Goal: Information Seeking & Learning: Find specific page/section

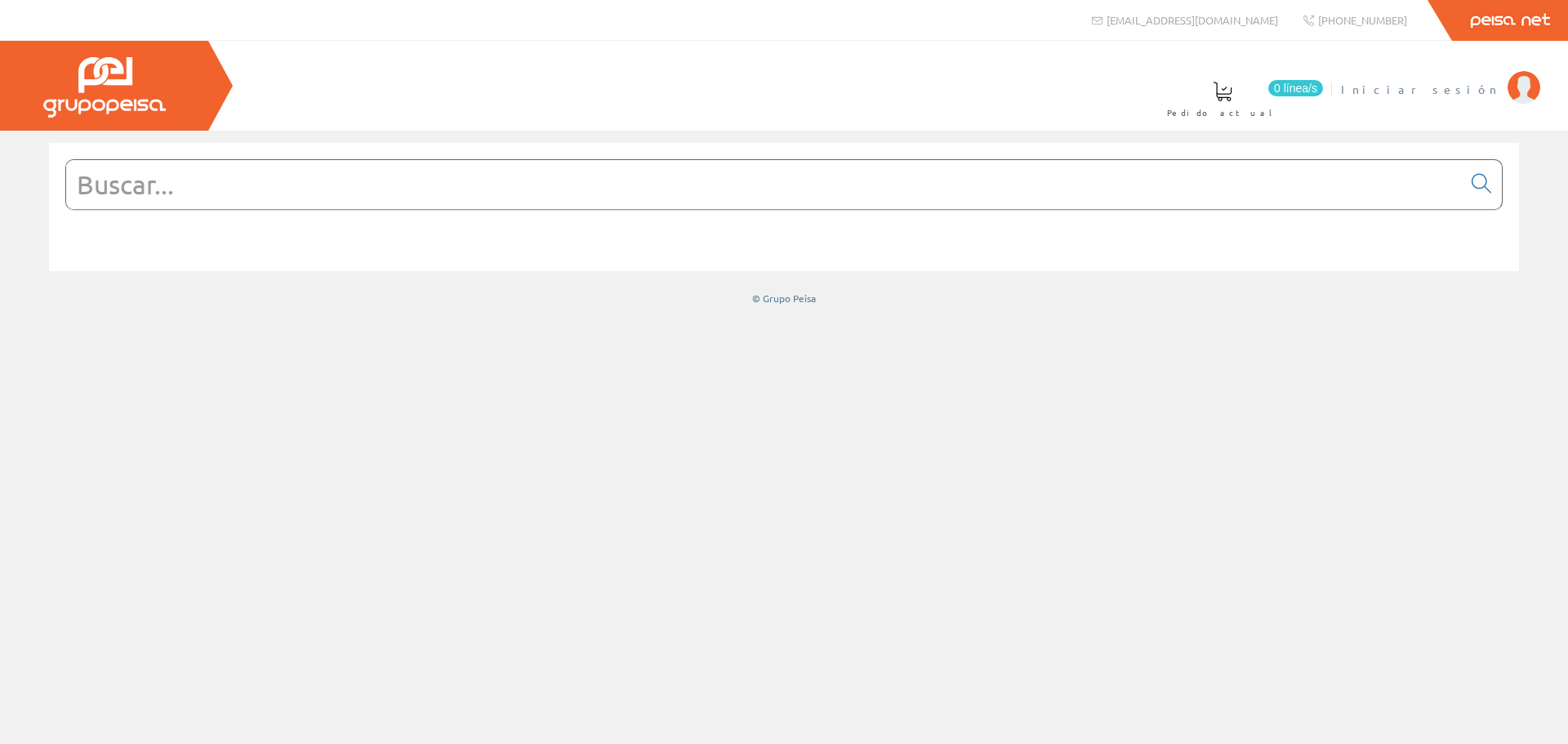
click at [1451, 89] on span "Iniciar sesión" at bounding box center [1419, 88] width 158 height 16
click at [206, 189] on input "text" at bounding box center [763, 184] width 1395 height 49
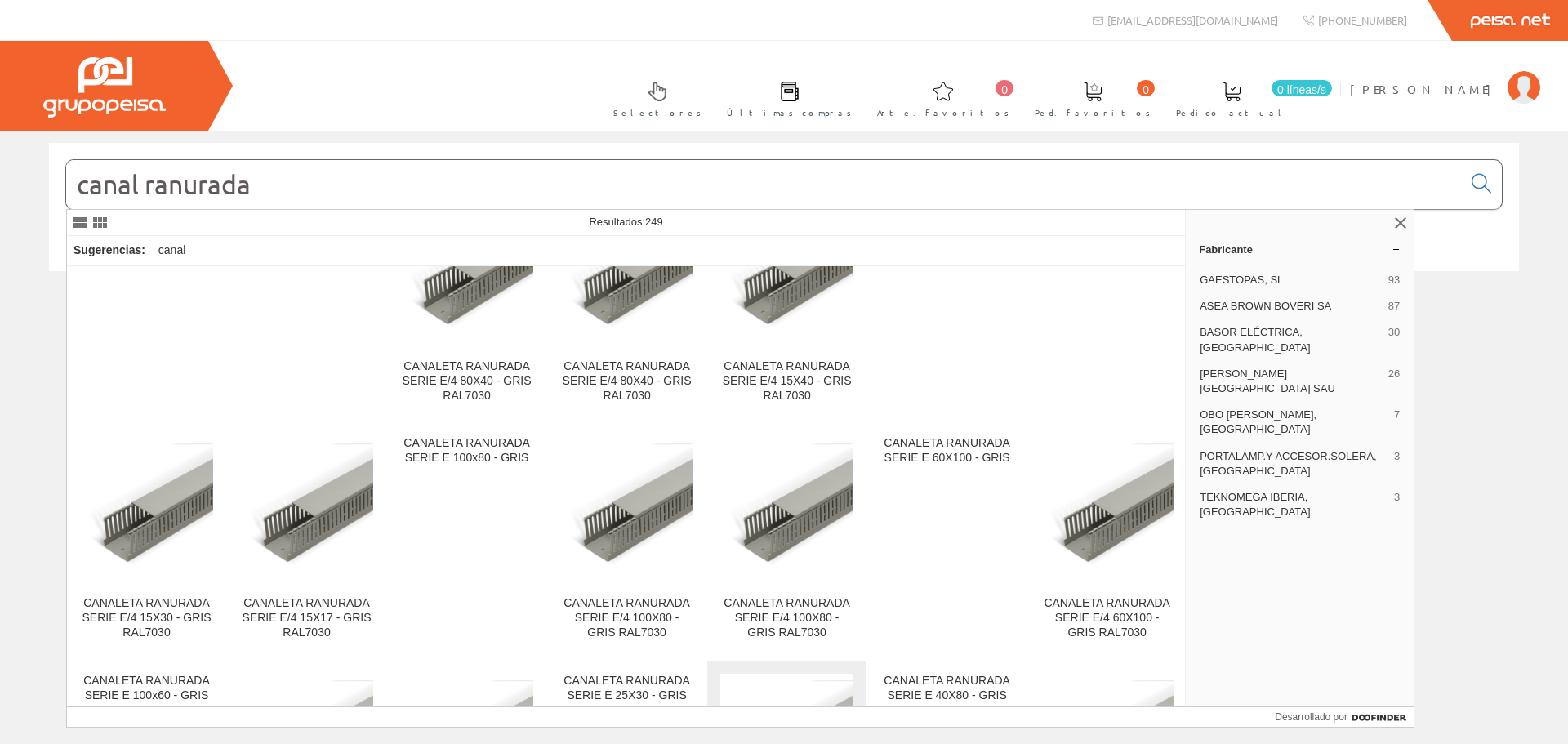
scroll to position [2145, 0]
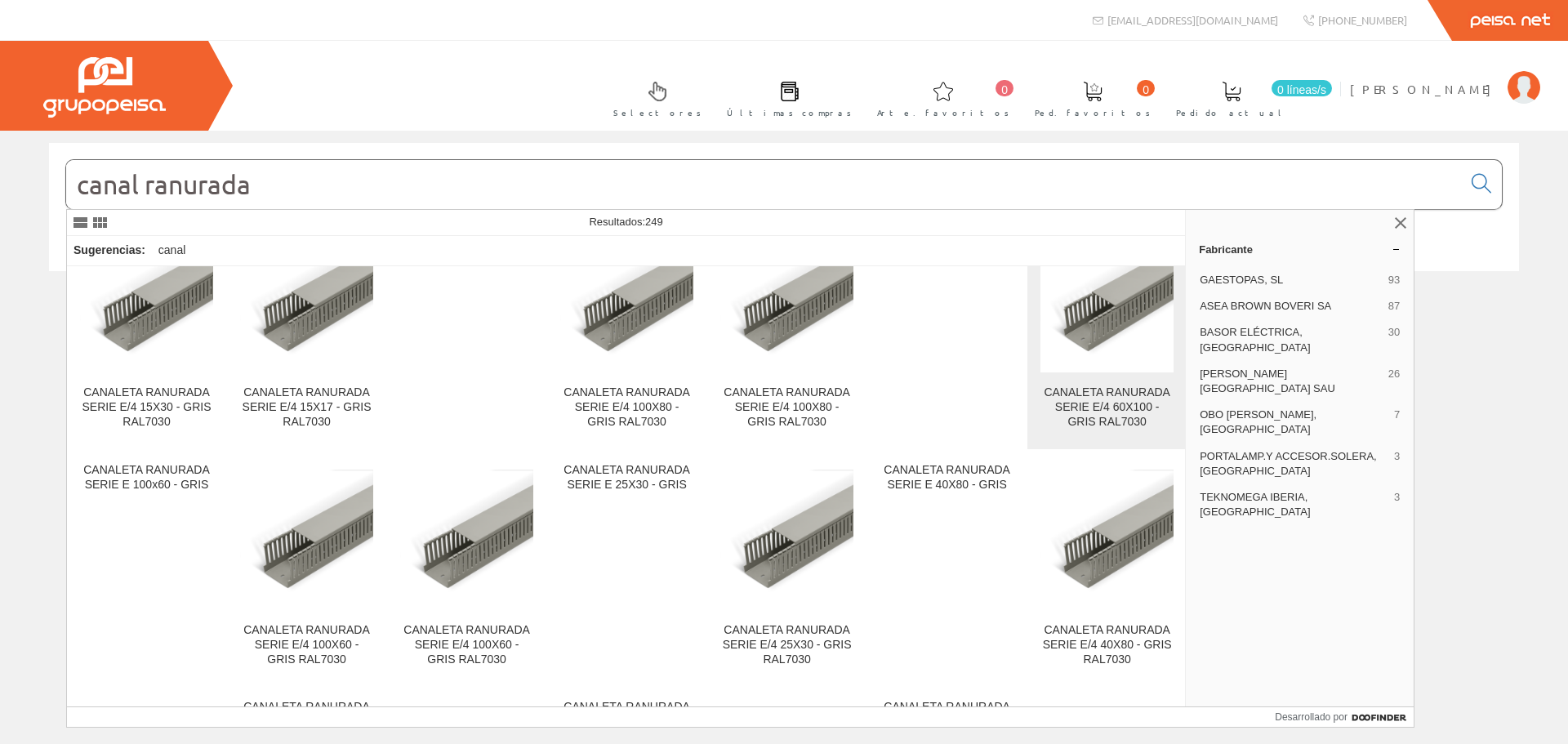
type input "canal ranurada"
click at [1101, 327] on img at bounding box center [1106, 298] width 133 height 133
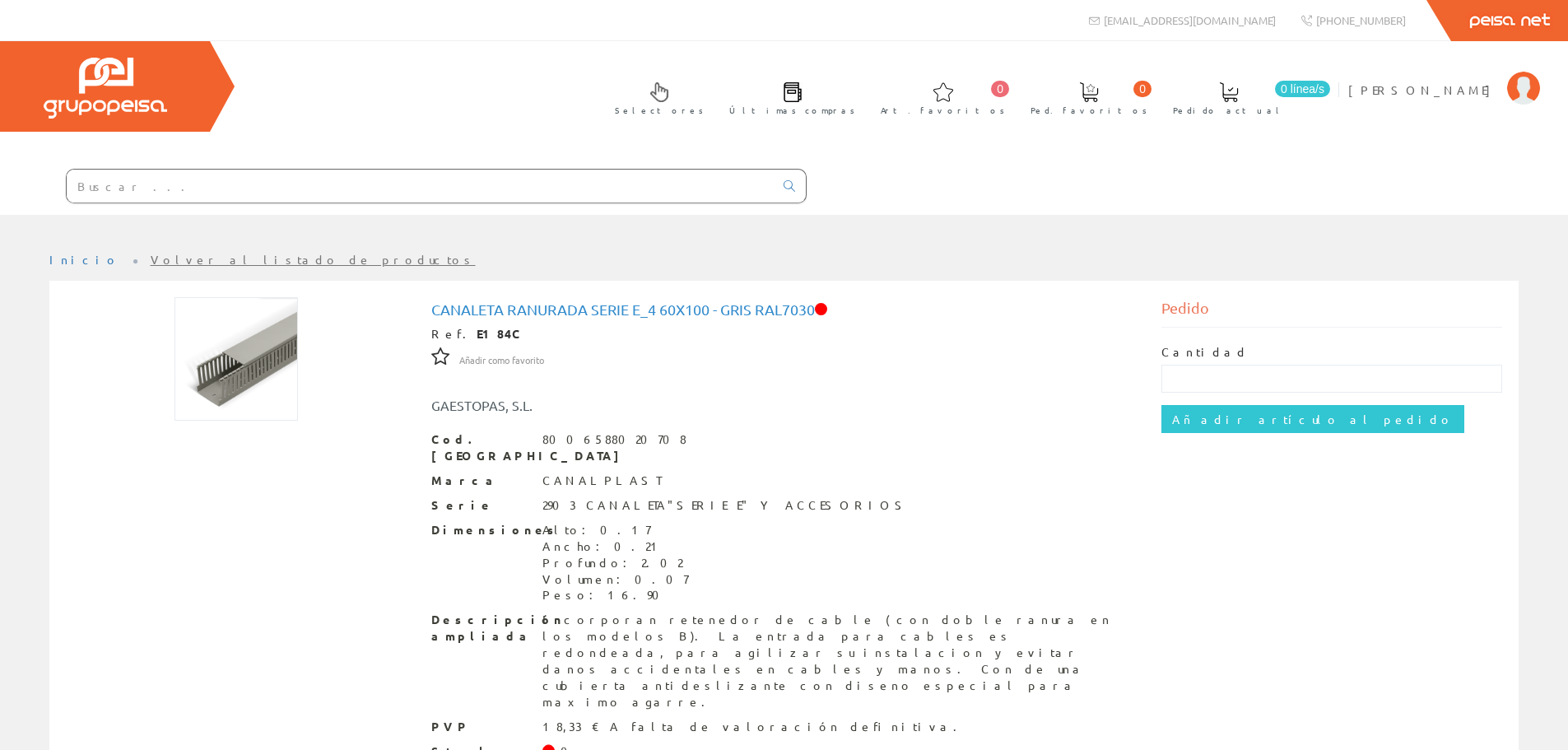
click at [162, 252] on link "Volver al listado de productos" at bounding box center [313, 260] width 325 height 15
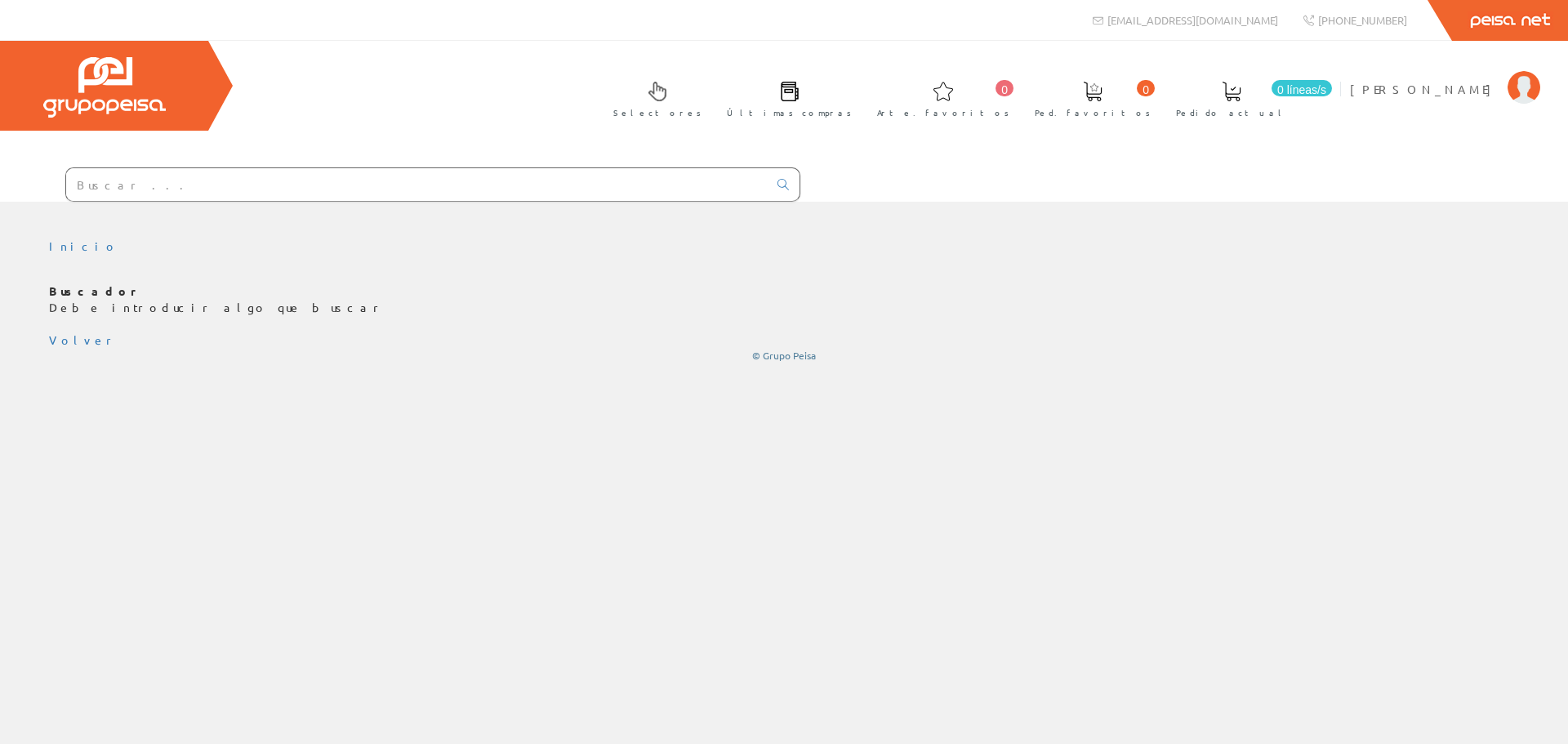
click at [198, 189] on input "text" at bounding box center [417, 184] width 702 height 33
click at [537, 179] on input "text" at bounding box center [417, 184] width 702 height 33
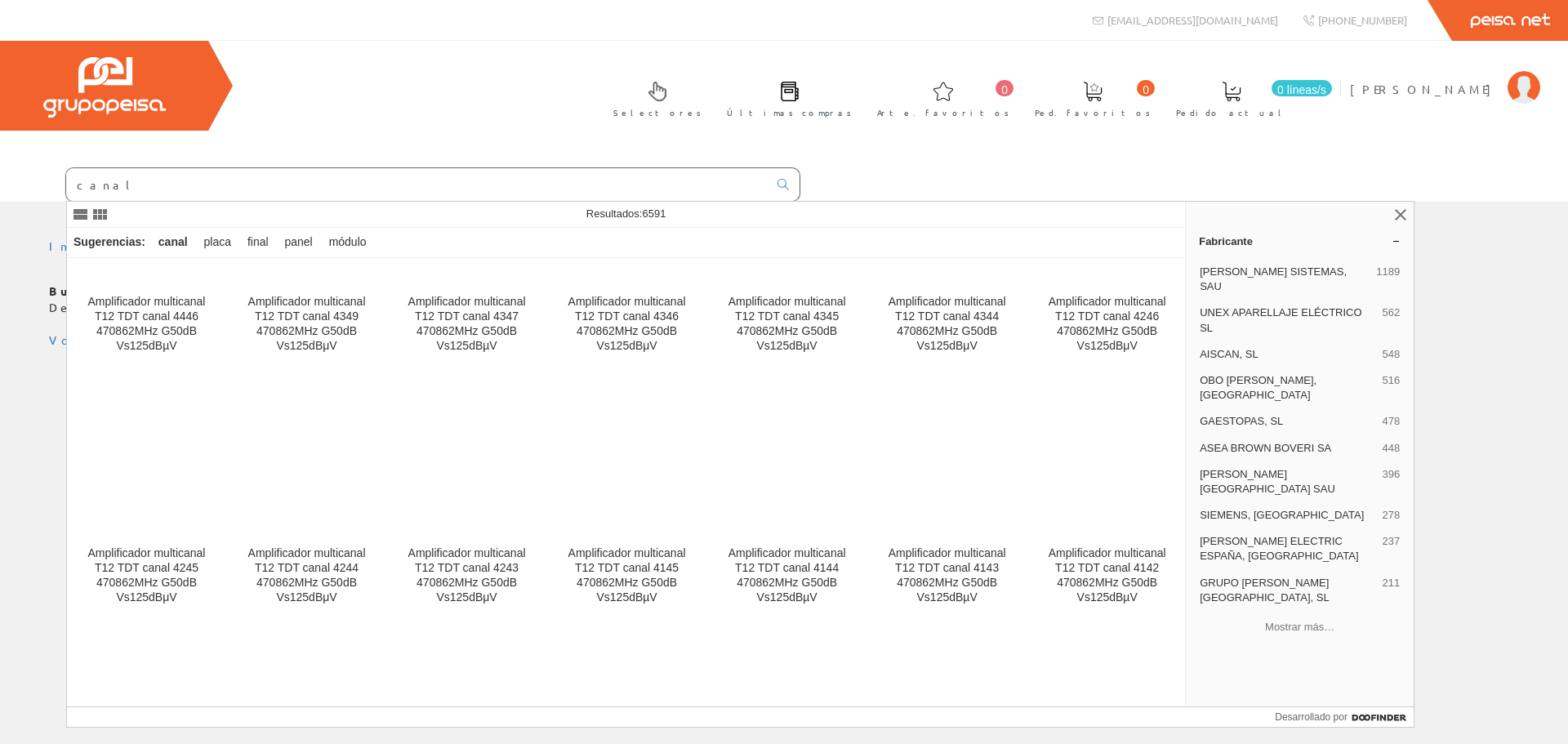
scroll to position [6041, 0]
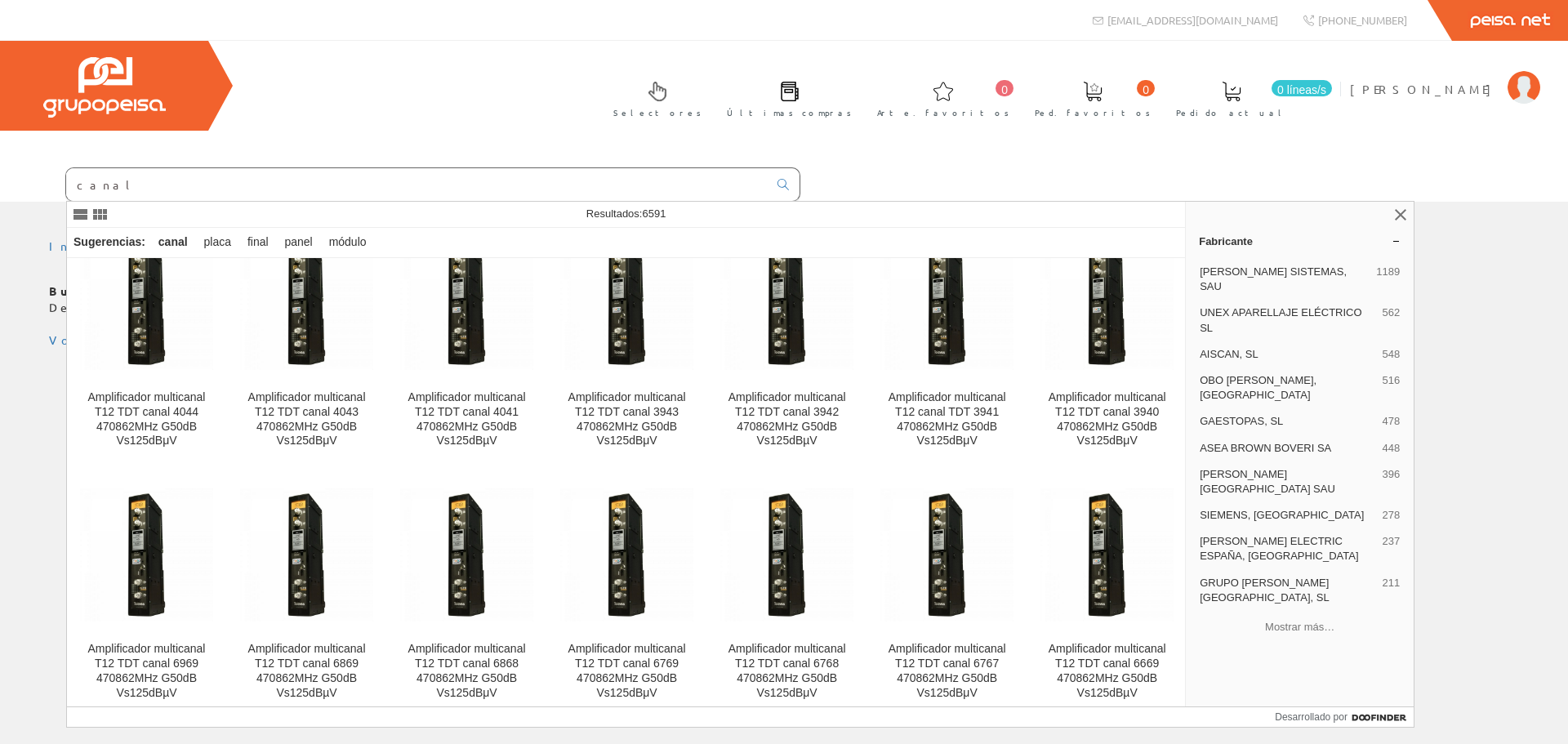
click at [222, 184] on input "canal" at bounding box center [417, 184] width 702 height 33
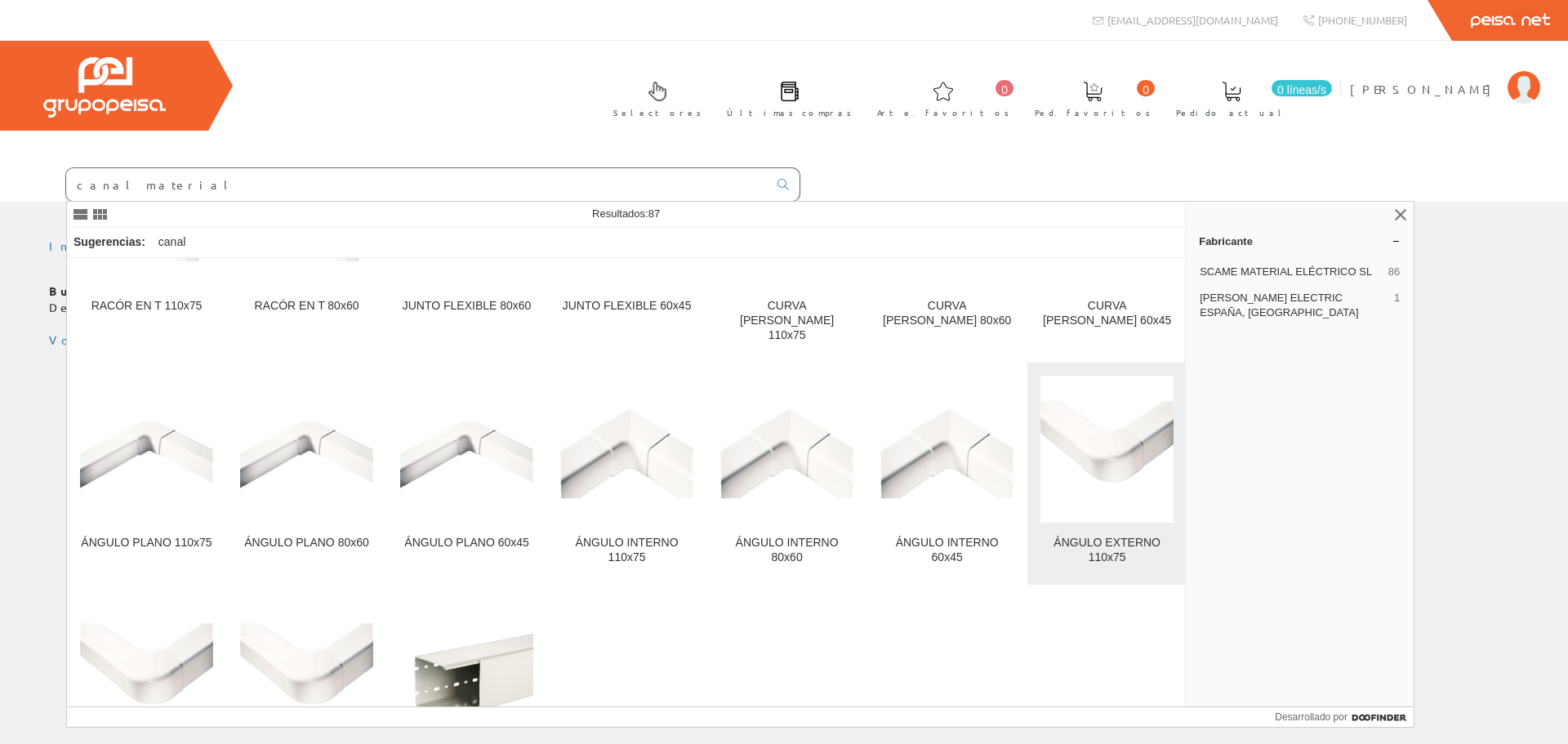
scroll to position [2429, 0]
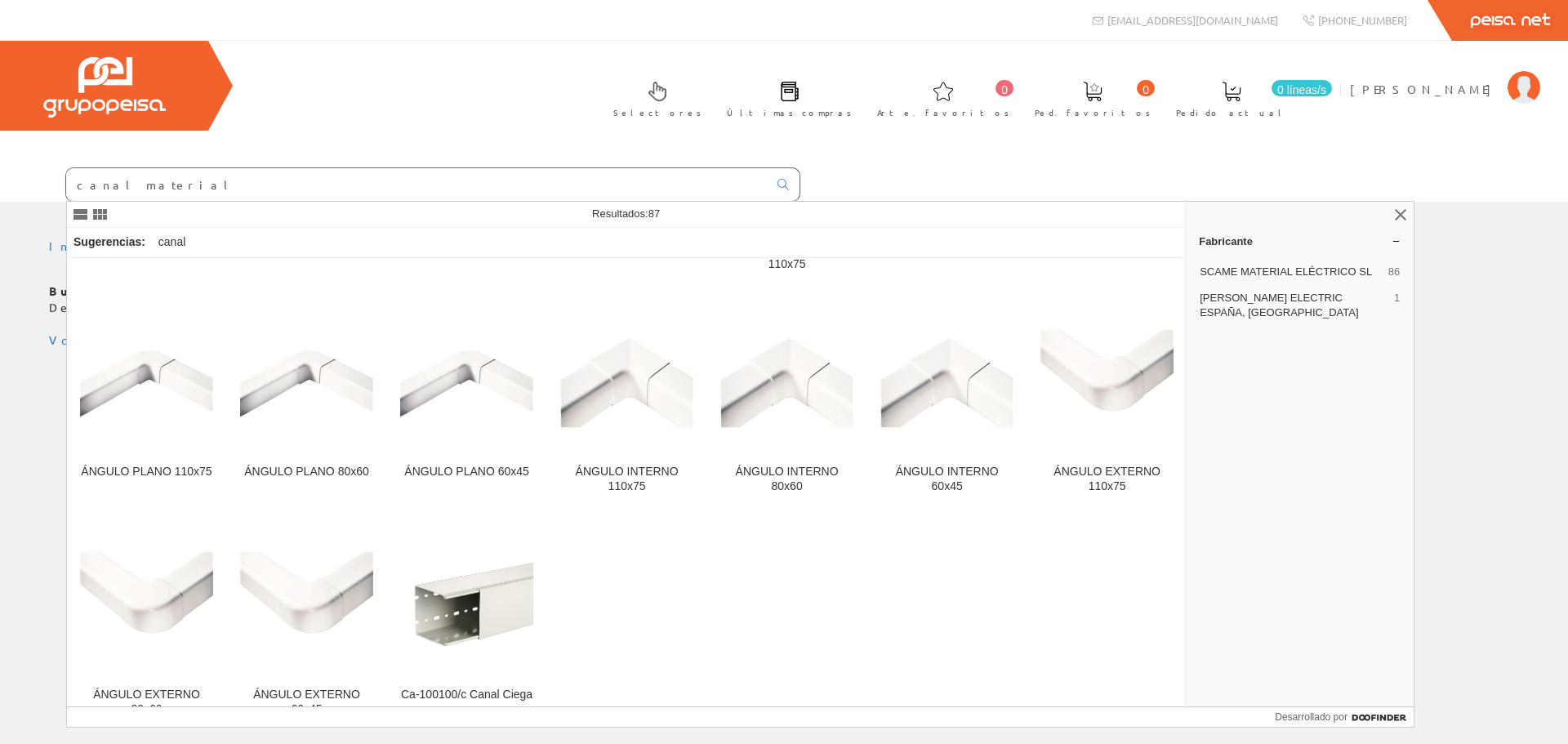
click at [178, 187] on input "canal material" at bounding box center [417, 184] width 702 height 33
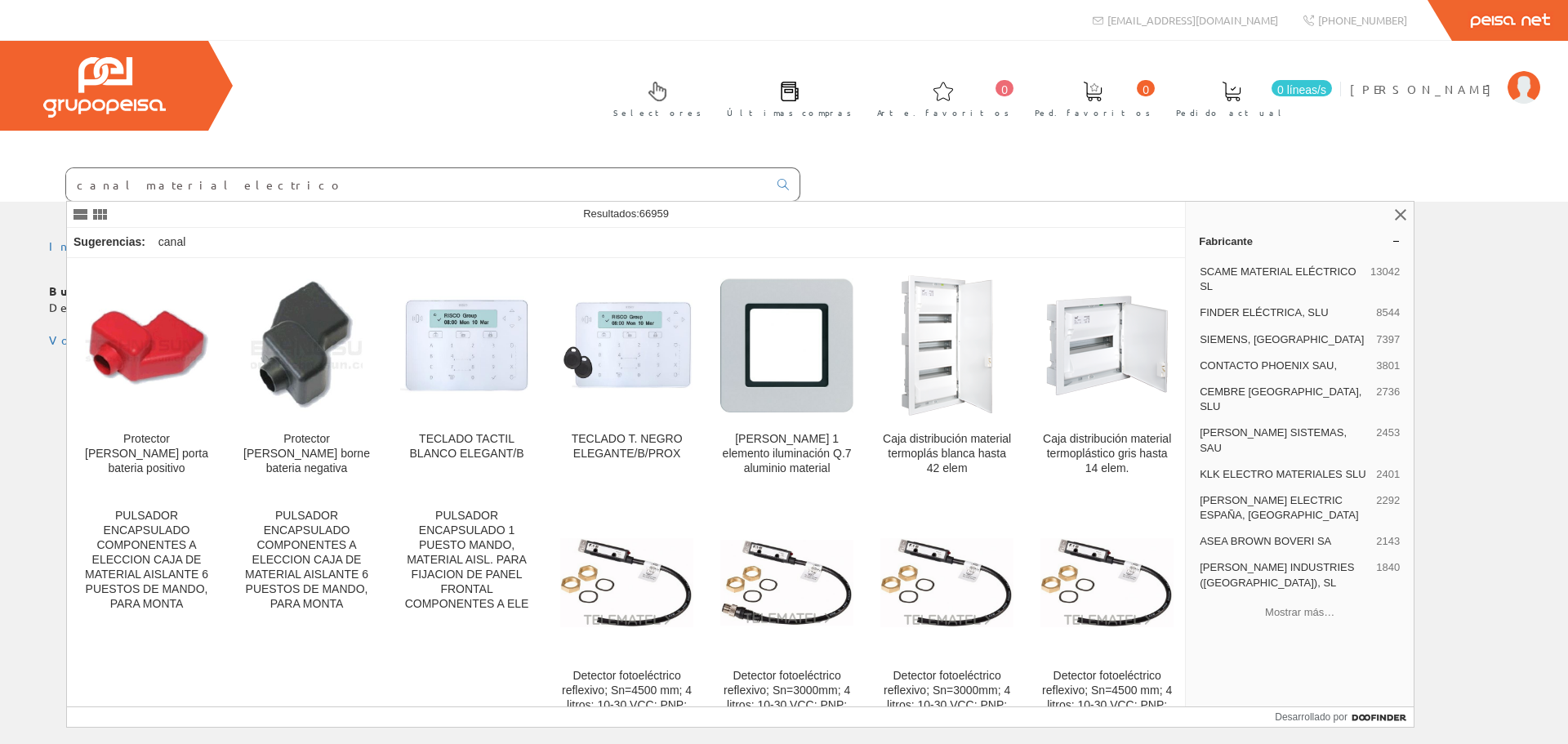
type input "canal material electrico"
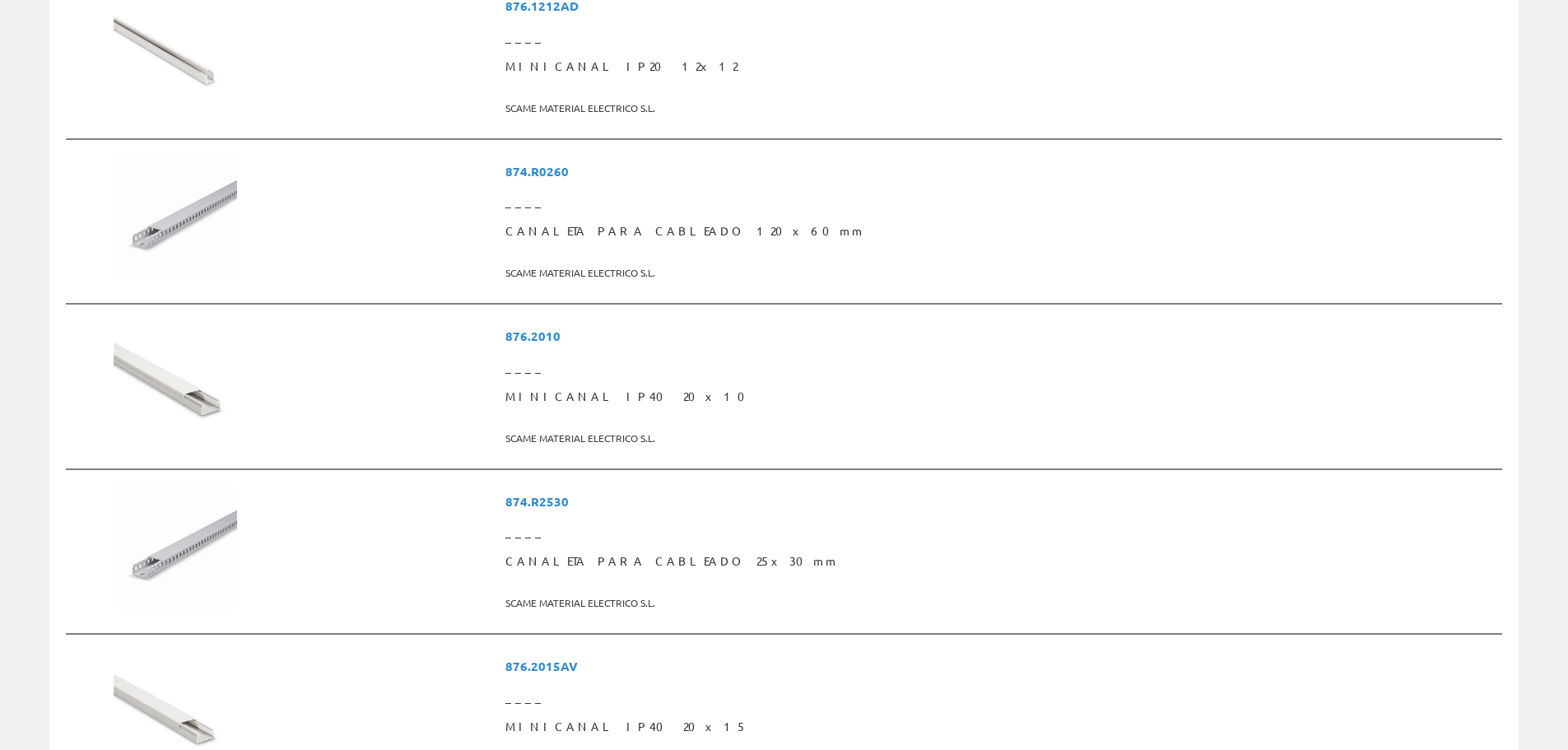
scroll to position [1235, 0]
